Goal: Task Accomplishment & Management: Manage account settings

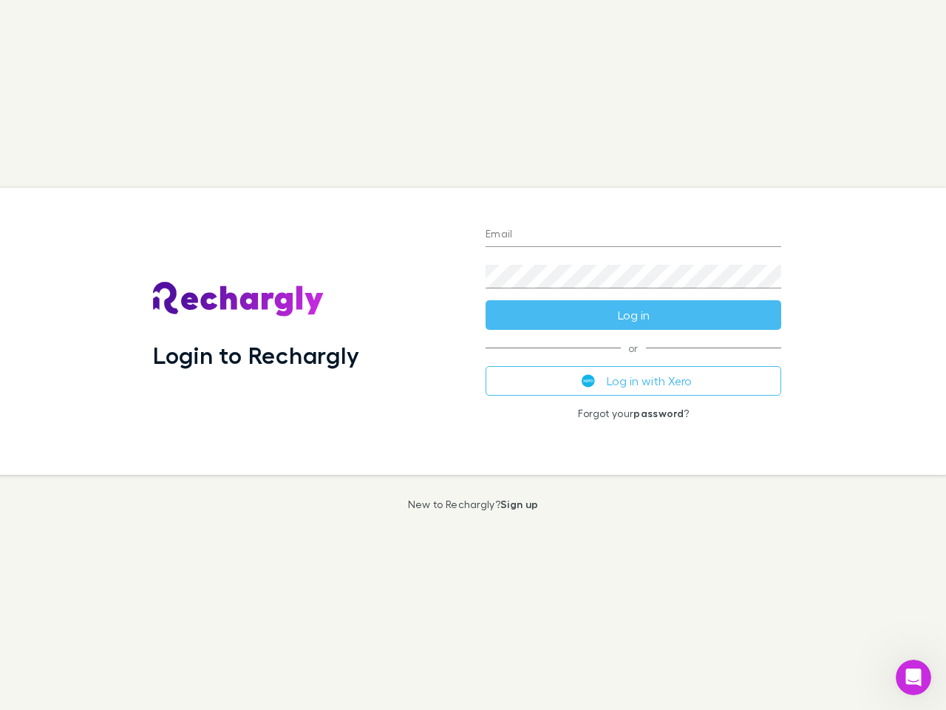
click at [473, 355] on div "Login to Rechargly" at bounding box center [307, 331] width 333 height 287
click at [634, 235] on input "Email" at bounding box center [634, 235] width 296 height 24
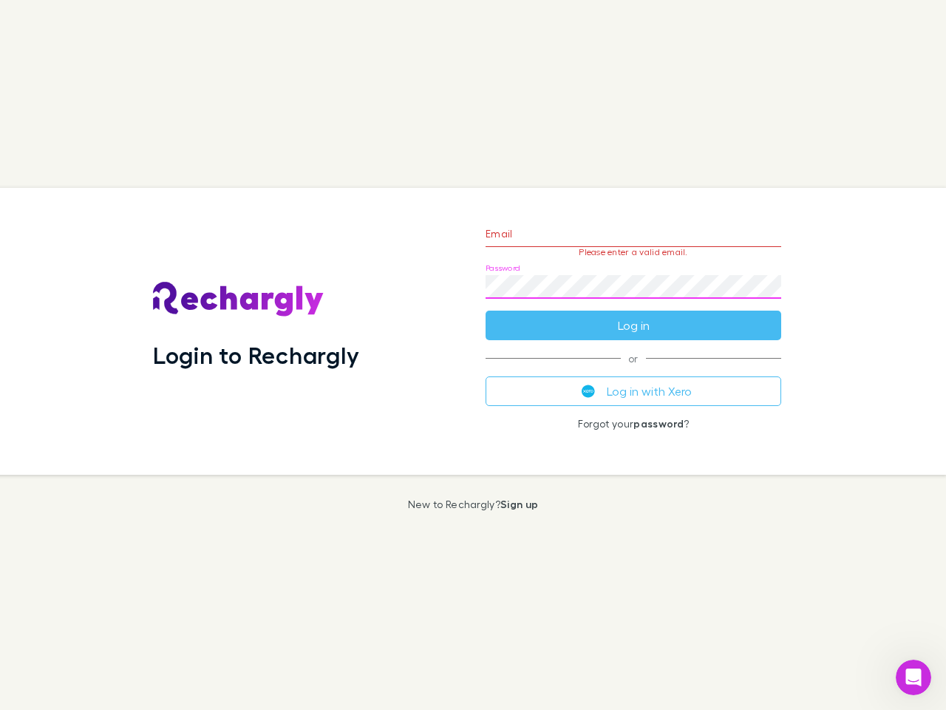
click at [634, 315] on form "Email Please enter a valid email. Password Log in" at bounding box center [634, 275] width 296 height 129
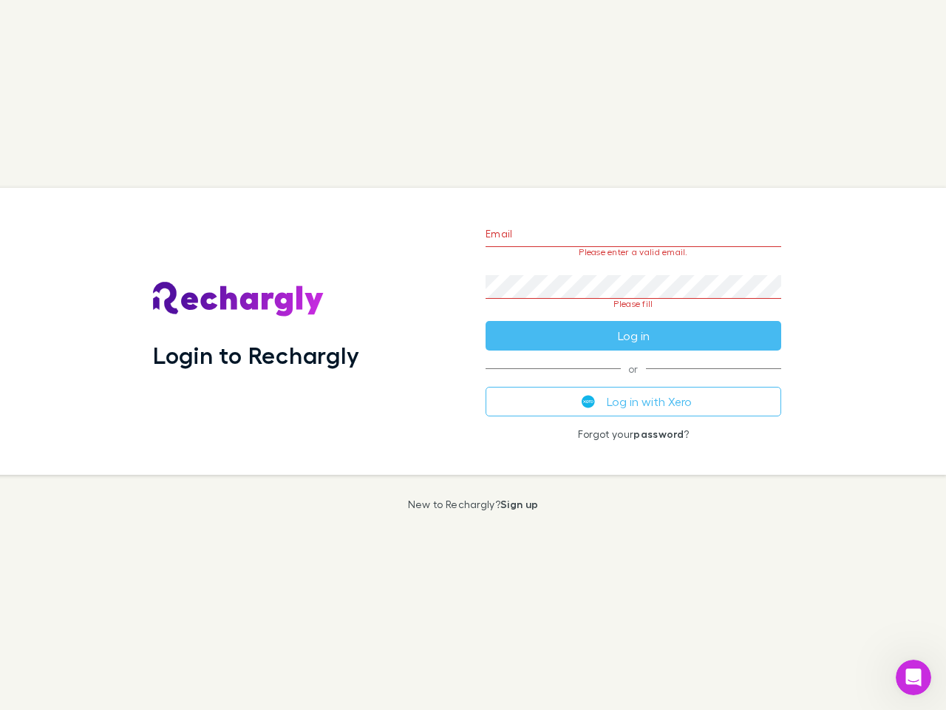
click at [634, 381] on div "Email Please enter a valid email. Password Please fill Log in or Log in with Xe…" at bounding box center [633, 331] width 319 height 287
click at [914, 677] on icon "Open Intercom Messenger" at bounding box center [914, 677] width 24 height 24
